Goal: Find specific fact: Find specific page/section

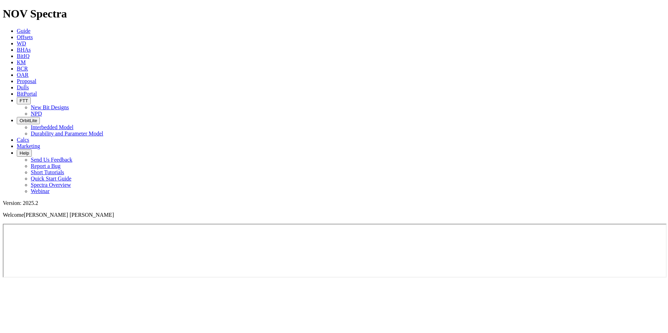
click at [33, 34] on span "Offsets" at bounding box center [25, 37] width 16 height 6
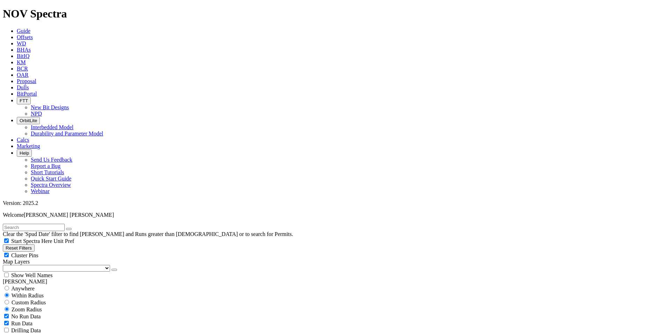
click at [65, 224] on input "text" at bounding box center [34, 227] width 62 height 7
paste input "A289261"
type input "A289261"
click at [61, 224] on input "A289261" at bounding box center [34, 227] width 62 height 7
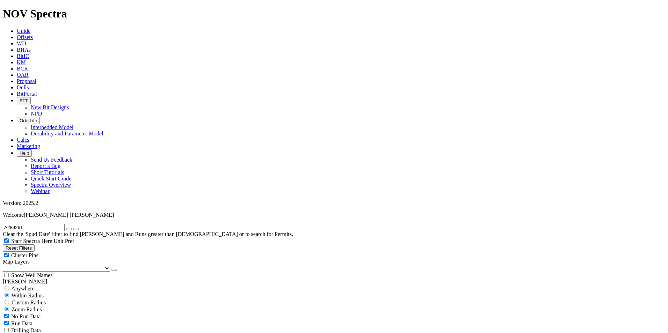
click at [72, 228] on button "button" at bounding box center [69, 229] width 6 height 2
click at [48, 224] on input "text" at bounding box center [34, 227] width 62 height 7
paste input "A314041"
type input "A314041"
click at [76, 229] on icon "submit" at bounding box center [76, 229] width 0 height 0
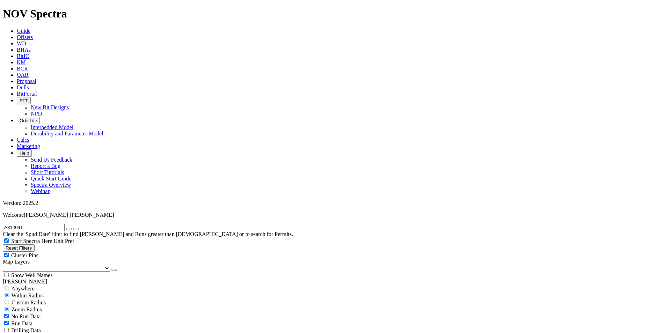
click at [18, 286] on span "Anywhere" at bounding box center [22, 289] width 23 height 6
radio input "true"
radio input "false"
click at [35, 245] on button "Reset Filters" at bounding box center [19, 248] width 32 height 7
radio input "false"
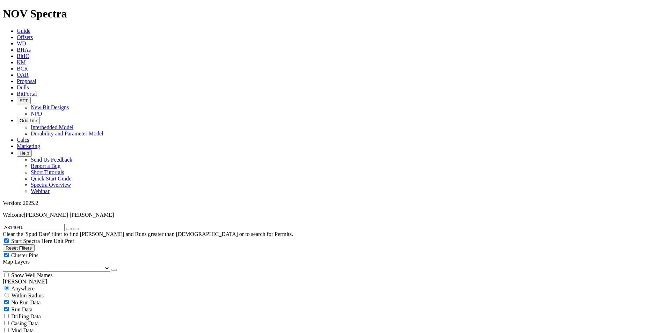
radio input "true"
click at [33, 224] on input "text" at bounding box center [34, 227] width 62 height 7
paste input "A314041"
type input "A314041"
click at [76, 229] on icon "submit" at bounding box center [76, 229] width 0 height 0
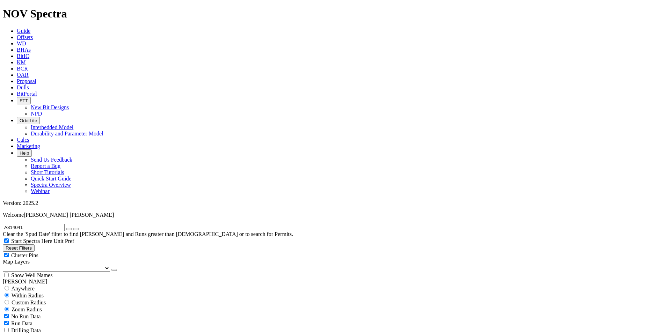
click at [9, 286] on input "radio" at bounding box center [7, 288] width 5 height 5
radio input "true"
radio input "false"
radio input "true"
